Goal: Navigation & Orientation: Find specific page/section

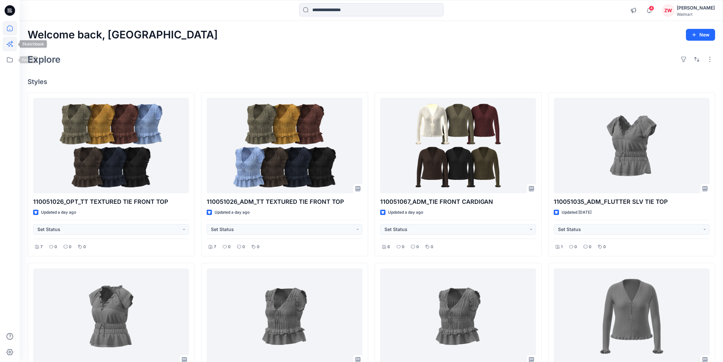
click at [11, 48] on icon at bounding box center [10, 44] width 14 height 14
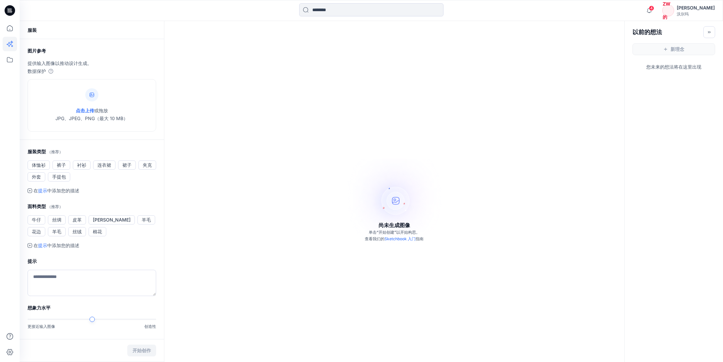
click at [133, 71] on div "数据保护" at bounding box center [92, 71] width 129 height 8
click at [10, 61] on icon at bounding box center [10, 59] width 14 height 14
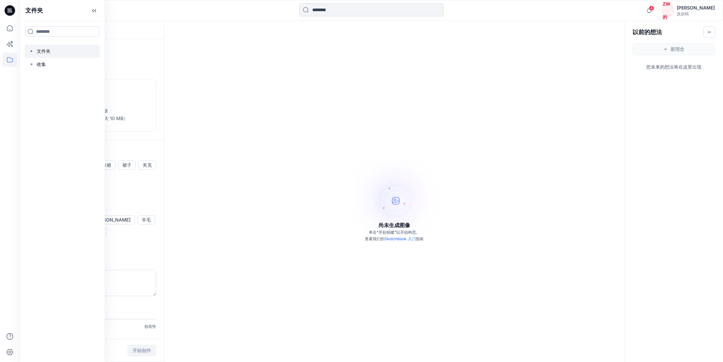
click at [39, 51] on div at bounding box center [62, 51] width 75 height 13
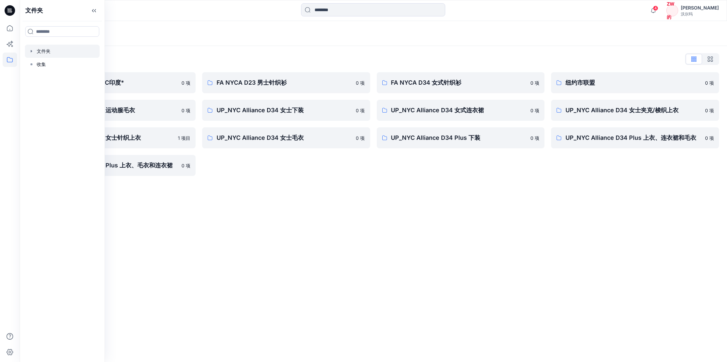
click at [238, 55] on div "文件夹列表" at bounding box center [374, 59] width 692 height 10
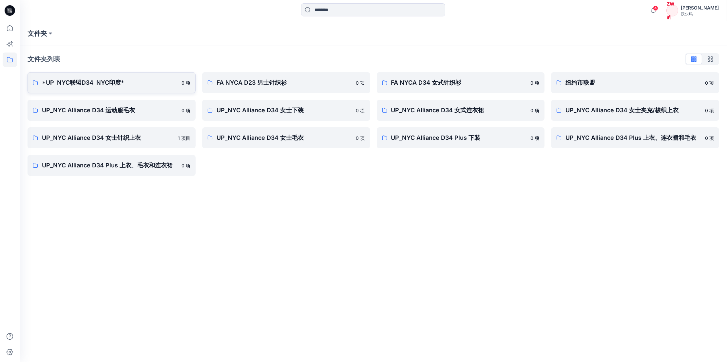
click at [115, 85] on p "*UP_NYC联盟D34_NYC印度*" at bounding box center [110, 82] width 136 height 9
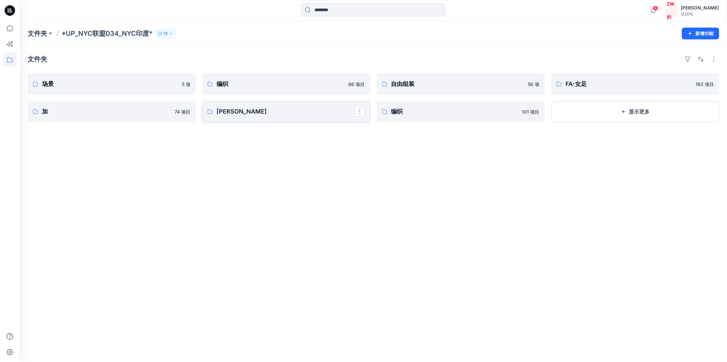
click at [257, 110] on p "[PERSON_NAME]" at bounding box center [286, 111] width 138 height 9
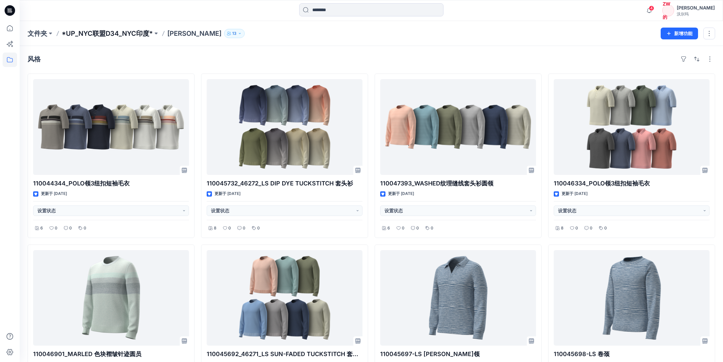
click at [131, 35] on p "*UP_NYC联盟D34_NYC印度*" at bounding box center [107, 33] width 91 height 9
